Goal: Task Accomplishment & Management: Manage account settings

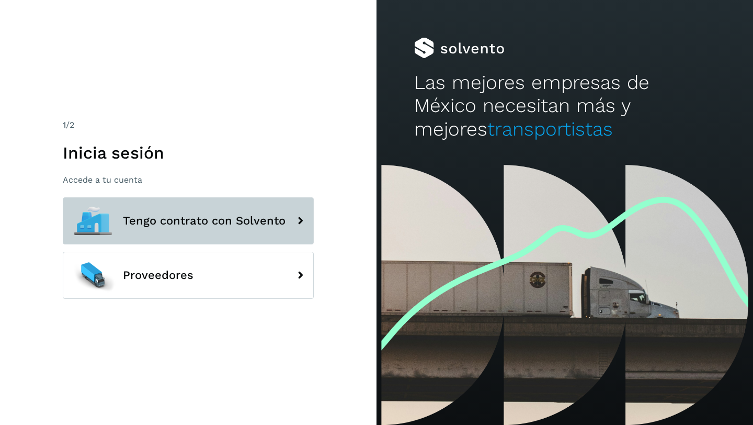
click at [222, 220] on span "Tengo contrato con Solvento" at bounding box center [204, 220] width 163 height 13
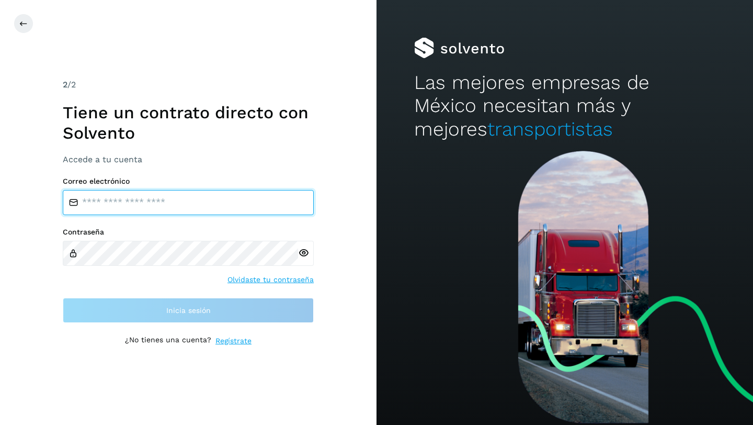
type input "**********"
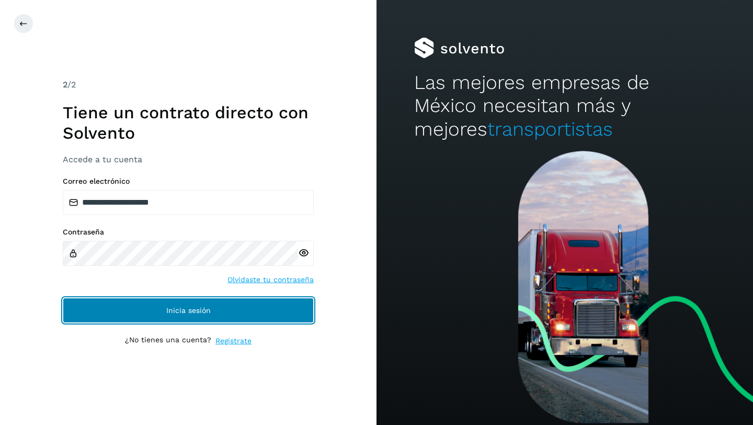
click at [178, 305] on button "Inicia sesión" at bounding box center [188, 310] width 251 height 25
click at [215, 302] on button "Inicia sesión" at bounding box center [188, 310] width 251 height 25
